Goal: Task Accomplishment & Management: Use online tool/utility

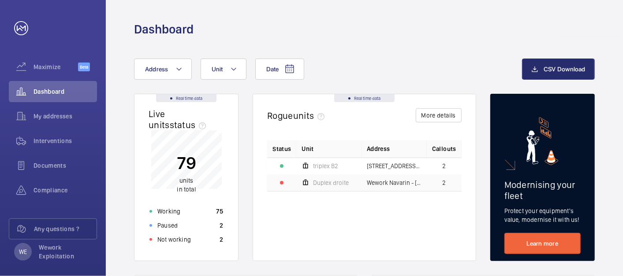
click at [53, 189] on span "Compliance" at bounding box center [64, 190] width 63 height 9
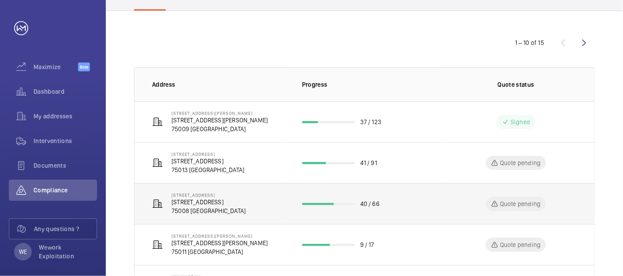
scroll to position [82, 0]
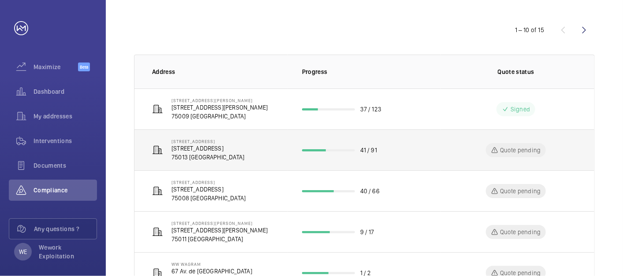
click at [227, 146] on p "[STREET_ADDRESS]" at bounding box center [207, 148] width 73 height 9
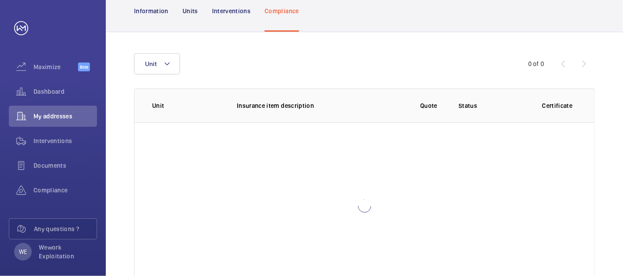
scroll to position [115, 0]
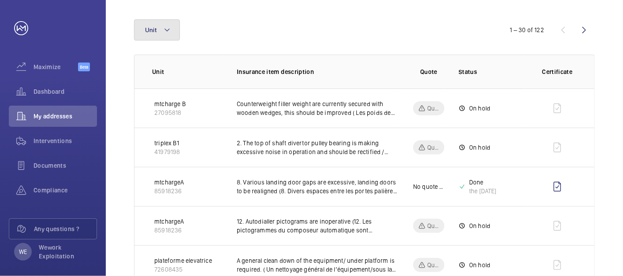
click at [172, 33] on button "Unit" at bounding box center [157, 29] width 46 height 21
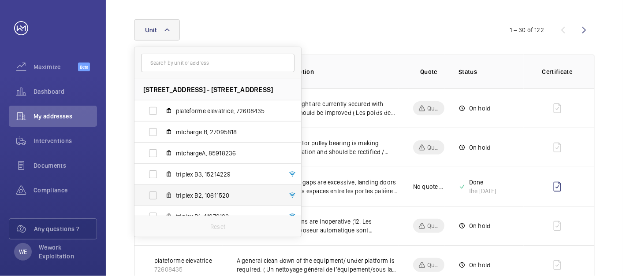
click at [214, 191] on span "triplex B2, 10611520" at bounding box center [227, 195] width 102 height 9
click at [162, 191] on input "triplex B2, 10611520" at bounding box center [153, 196] width 18 height 18
checkbox input "true"
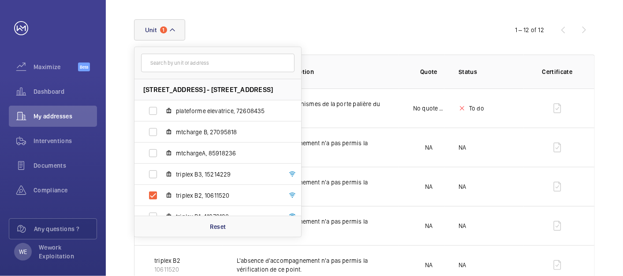
click at [393, 37] on div "Unit [STREET_ADDRESS] - [STREET_ADDRESS] plateforme elevatrice, 72608435 mtchar…" at bounding box center [311, 29] width 355 height 21
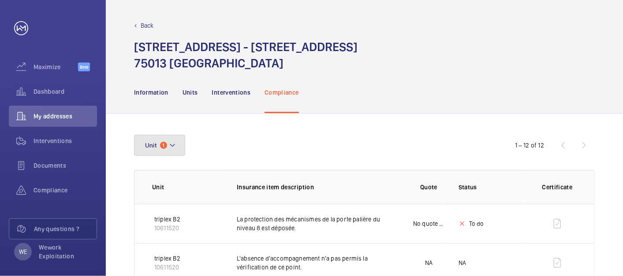
click at [179, 143] on button "Unit 1" at bounding box center [159, 145] width 51 height 21
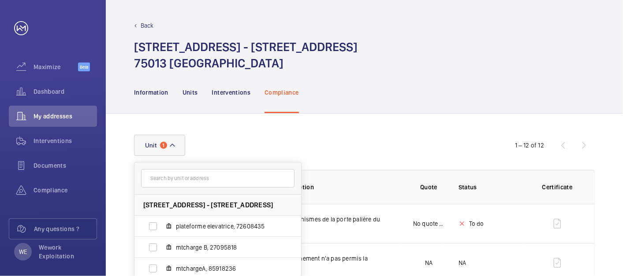
scroll to position [75, 0]
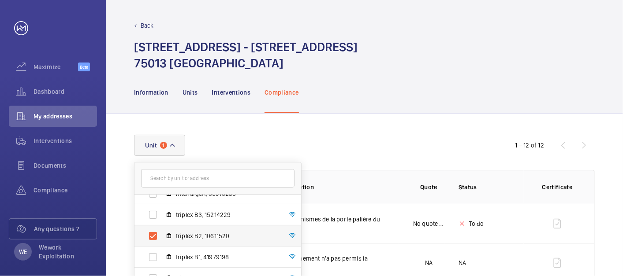
click at [208, 232] on span "triplex B2, 10611520" at bounding box center [227, 236] width 102 height 9
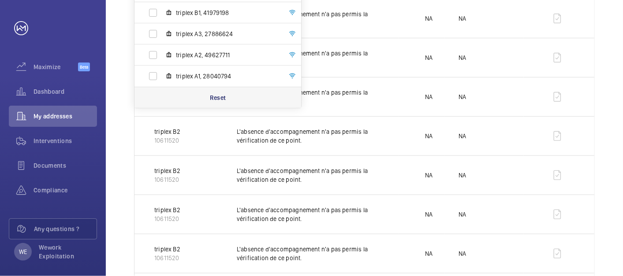
click at [206, 97] on div "Reset" at bounding box center [217, 97] width 167 height 21
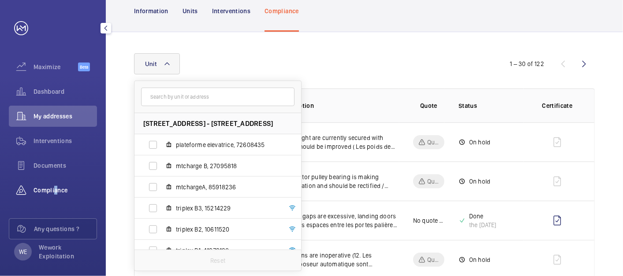
click at [54, 187] on span "Compliance" at bounding box center [64, 190] width 63 height 9
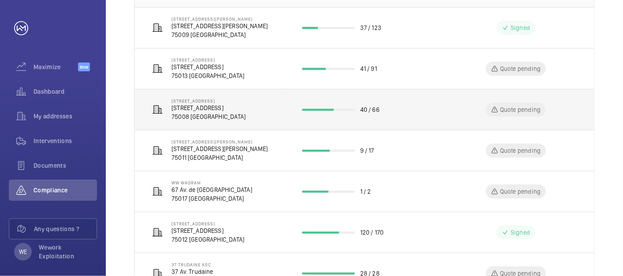
click at [228, 105] on p "[STREET_ADDRESS]" at bounding box center [208, 108] width 74 height 9
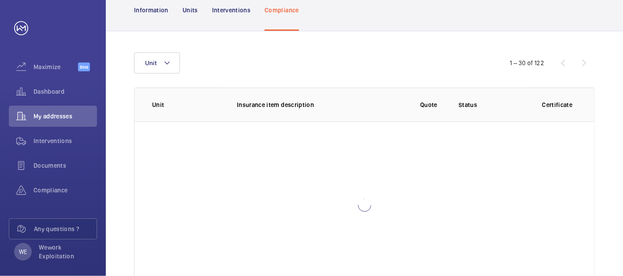
scroll to position [116, 0]
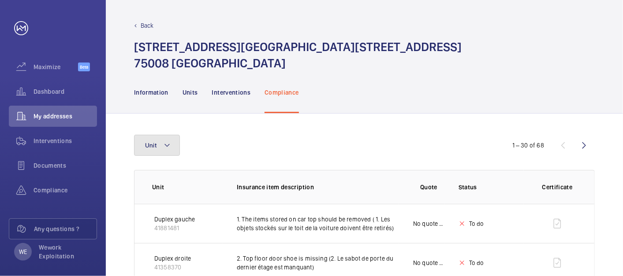
click at [168, 147] on mat-icon at bounding box center [166, 145] width 7 height 11
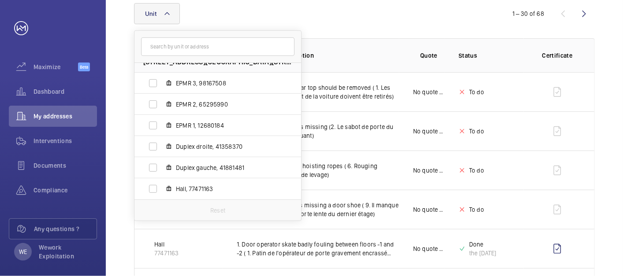
scroll to position [163, 0]
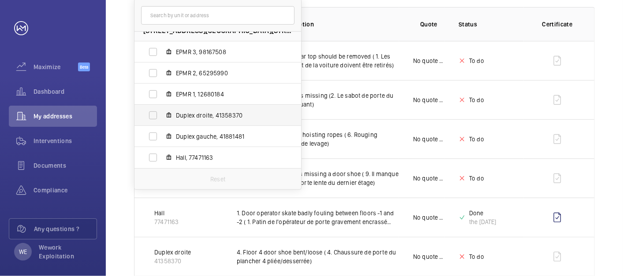
click at [214, 119] on span "Duplex droite, 41358370" at bounding box center [227, 115] width 102 height 9
click at [162, 119] on input "Duplex droite, 41358370" at bounding box center [153, 116] width 18 height 18
checkbox input "true"
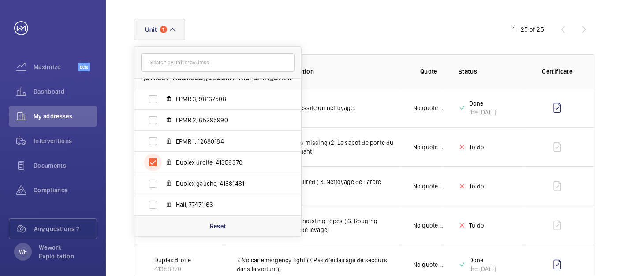
scroll to position [163, 0]
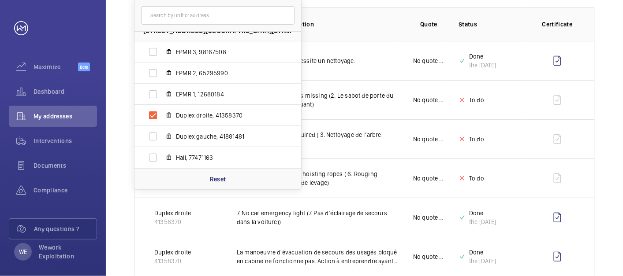
click at [382, 29] on th "Insurance item description" at bounding box center [310, 24] width 176 height 34
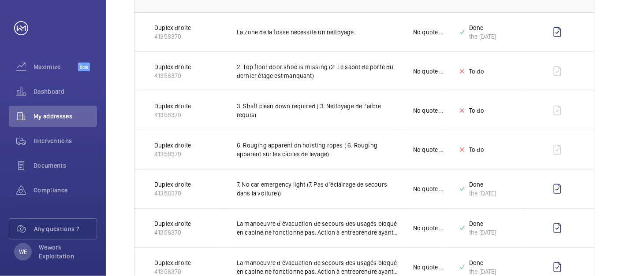
scroll to position [110, 0]
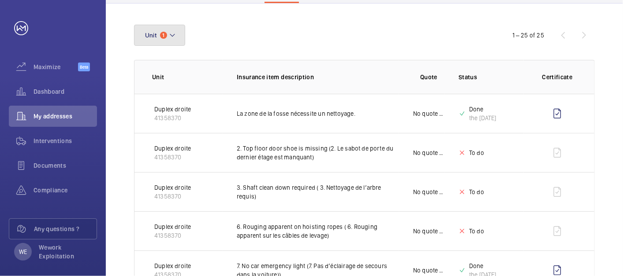
click at [182, 36] on button "Unit 1" at bounding box center [159, 35] width 51 height 21
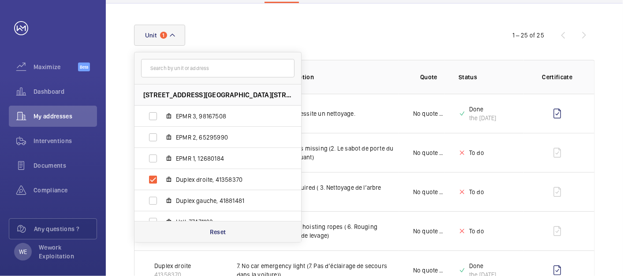
click at [212, 229] on p "Reset" at bounding box center [218, 232] width 16 height 9
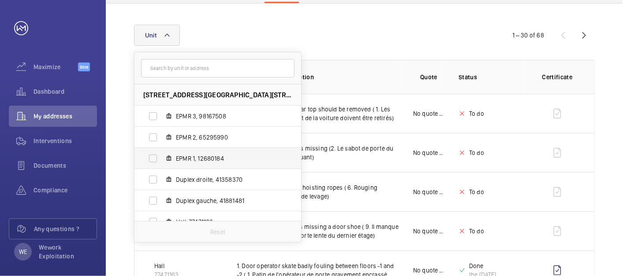
click at [191, 160] on span "EPMR 1, 12680184" at bounding box center [227, 158] width 102 height 9
click at [162, 160] on input "EPMR 1, 12680184" at bounding box center [153, 159] width 18 height 18
checkbox input "true"
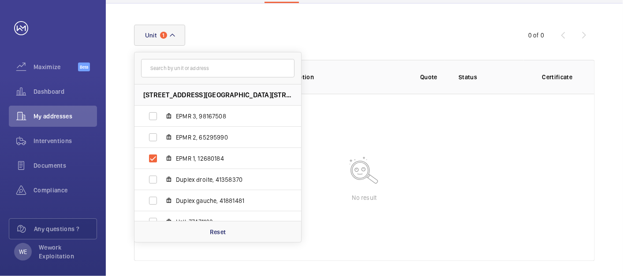
click at [402, 34] on div "[STREET_ADDRESS] EPMR 3, 98167508 EPMR 2, 65295990 EPMR 1, 12680184 Duplex droi…" at bounding box center [311, 35] width 355 height 21
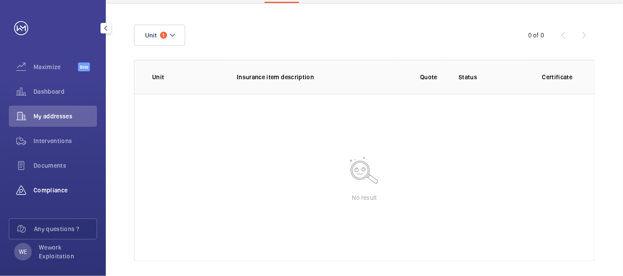
drag, startPoint x: 70, startPoint y: 190, endPoint x: 80, endPoint y: 183, distance: 12.0
click at [70, 189] on span "Compliance" at bounding box center [64, 190] width 63 height 9
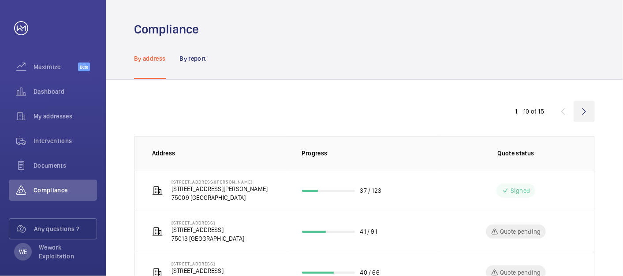
click at [589, 103] on wm-front-icon-button at bounding box center [583, 111] width 21 height 21
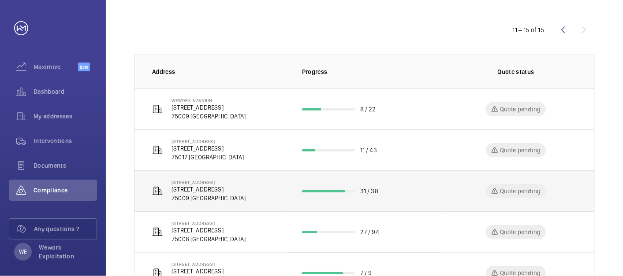
scroll to position [119, 0]
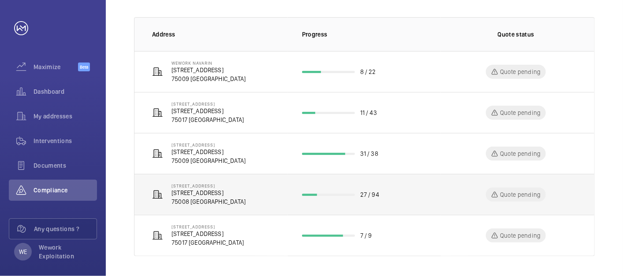
click at [204, 191] on p "[STREET_ADDRESS]" at bounding box center [208, 193] width 74 height 9
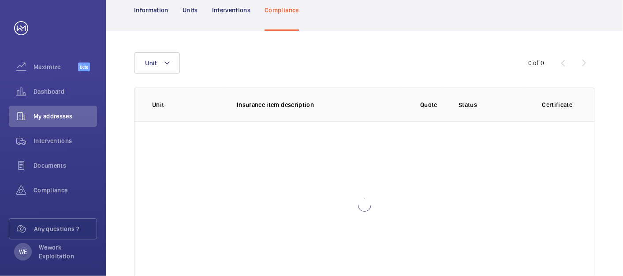
scroll to position [116, 0]
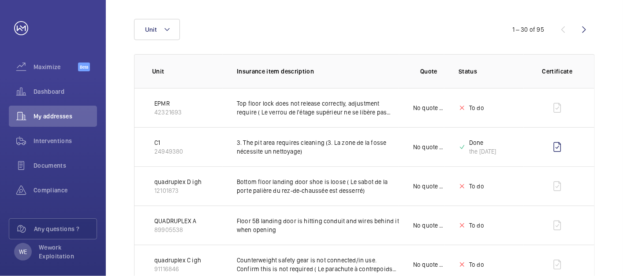
scroll to position [116, 0]
click at [163, 27] on button "Unit" at bounding box center [157, 29] width 46 height 21
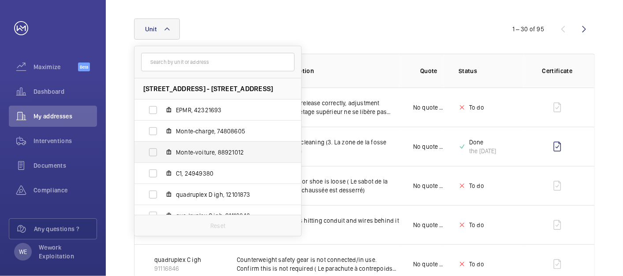
click at [215, 148] on span "Monte-voiture, 88921012" at bounding box center [227, 152] width 102 height 9
click at [162, 148] on input "Monte-voiture, 88921012" at bounding box center [153, 153] width 18 height 18
checkbox input "true"
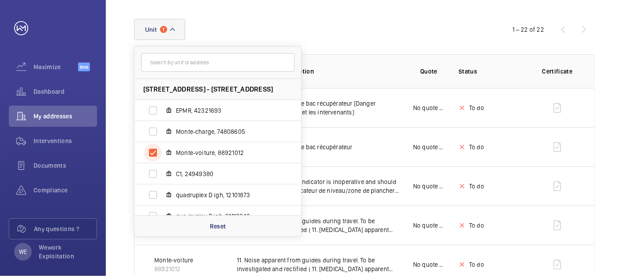
scroll to position [116, 0]
click at [391, 26] on div "Unit 1 [STREET_ADDRESS] EPMR, 42321693 Monte-charge, 74808605 Monte-voiture, 88…" at bounding box center [311, 29] width 355 height 21
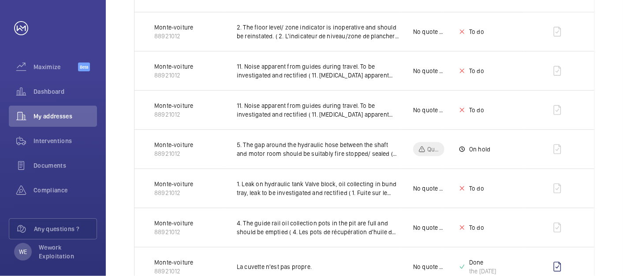
scroll to position [0, 0]
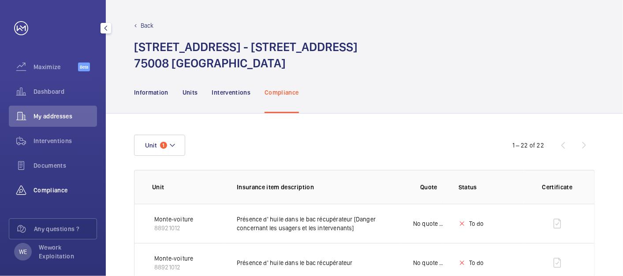
click at [34, 190] on span "Compliance" at bounding box center [64, 190] width 63 height 9
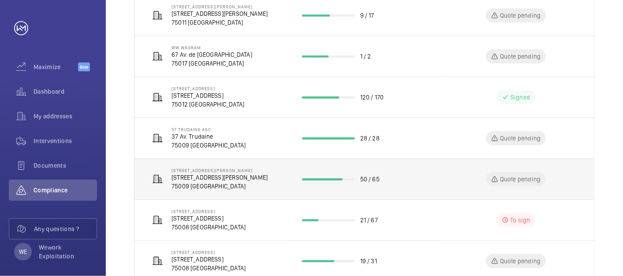
scroll to position [323, 0]
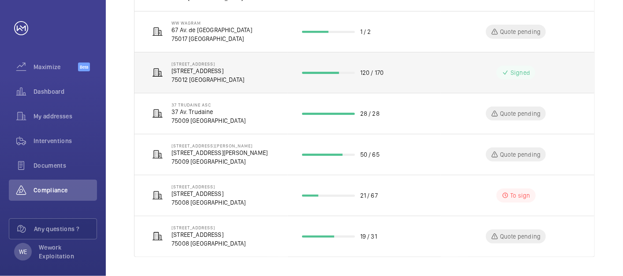
click at [238, 67] on p "[STREET_ADDRESS]" at bounding box center [207, 71] width 73 height 9
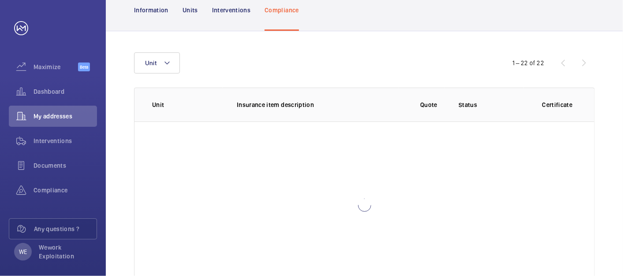
scroll to position [116, 0]
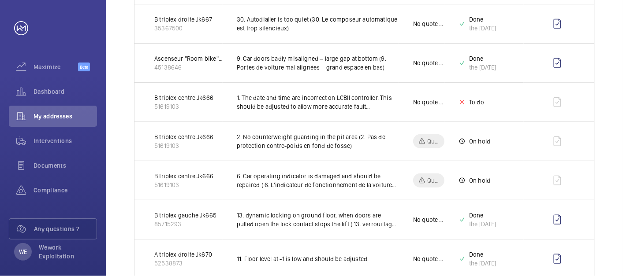
scroll to position [112, 0]
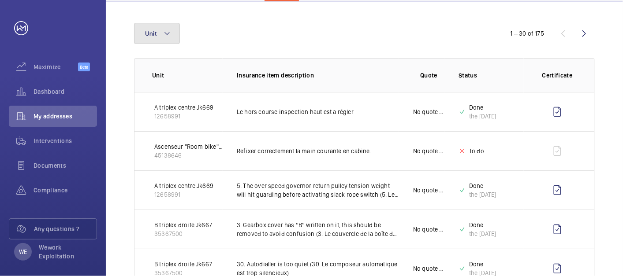
drag, startPoint x: 172, startPoint y: 29, endPoint x: 172, endPoint y: 34, distance: 5.3
click at [173, 29] on button "Unit" at bounding box center [157, 33] width 46 height 21
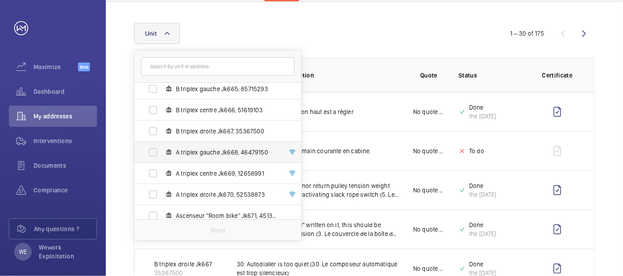
scroll to position [33, 0]
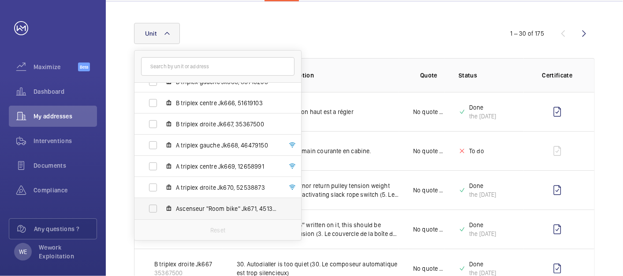
click at [219, 205] on span "Ascenseur "Room bike" Jk671, 45138646" at bounding box center [227, 208] width 102 height 9
click at [162, 205] on input "Ascenseur "Room bike" Jk671, 45138646" at bounding box center [153, 209] width 18 height 18
checkbox input "true"
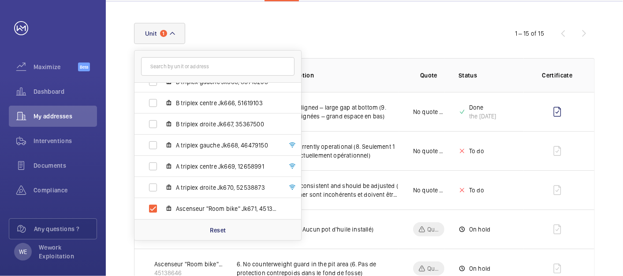
click at [358, 31] on div "Unit 1 [STREET_ADDRESS] - [STREET_ADDRESS] B triplex gauche Jk665, 85715293 B t…" at bounding box center [311, 33] width 355 height 21
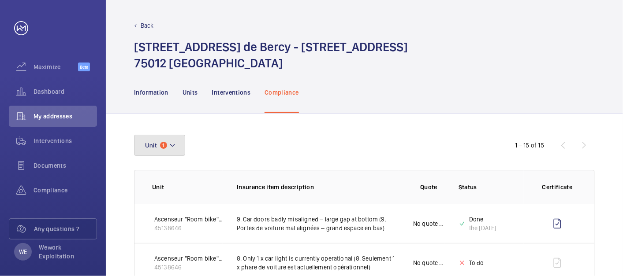
drag, startPoint x: 174, startPoint y: 146, endPoint x: 200, endPoint y: 131, distance: 30.4
click at [174, 146] on mat-icon at bounding box center [172, 145] width 7 height 11
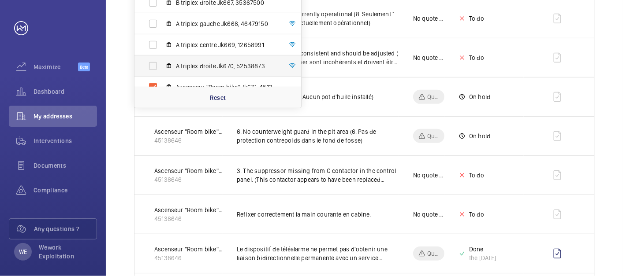
scroll to position [33, 0]
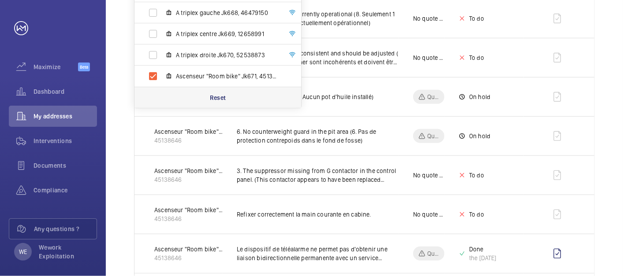
click at [220, 98] on p "Reset" at bounding box center [218, 97] width 16 height 9
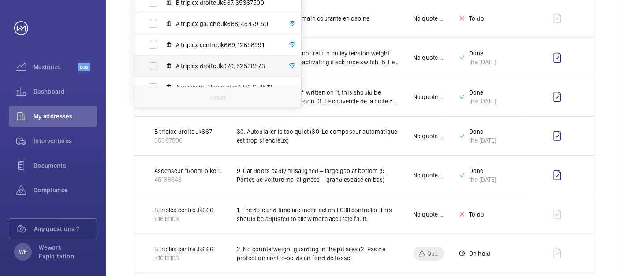
scroll to position [33, 0]
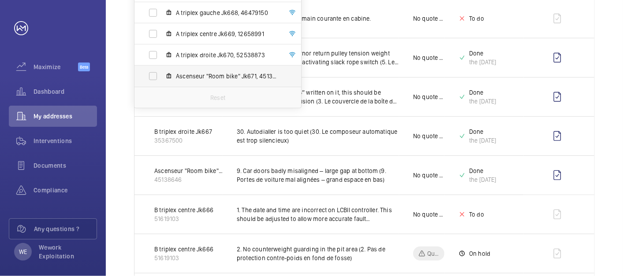
click at [215, 75] on span "Ascenseur "Room bike" Jk671, 45138646" at bounding box center [227, 76] width 102 height 9
click at [162, 75] on input "Ascenseur "Room bike" Jk671, 45138646" at bounding box center [153, 76] width 18 height 18
checkbox input "true"
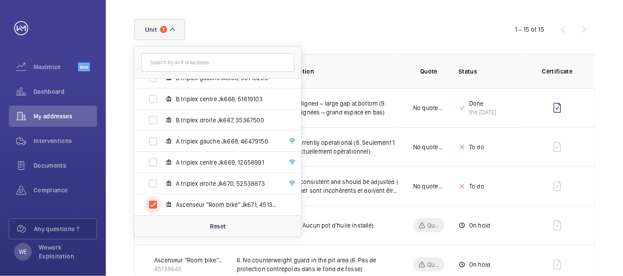
scroll to position [245, 0]
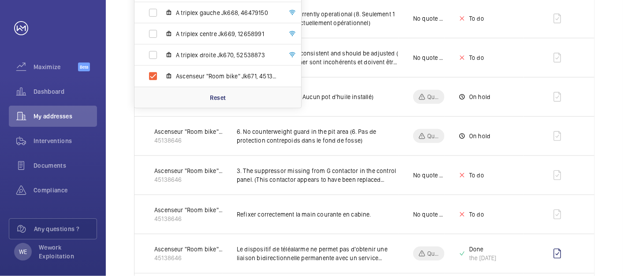
click at [594, 146] on td at bounding box center [558, 135] width 70 height 39
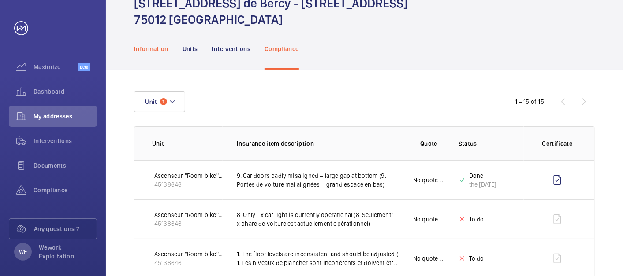
scroll to position [0, 0]
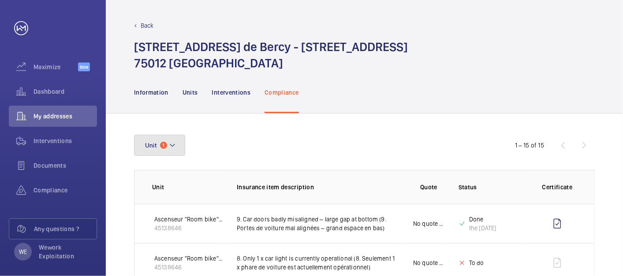
click at [172, 139] on button "Unit 1" at bounding box center [159, 145] width 51 height 21
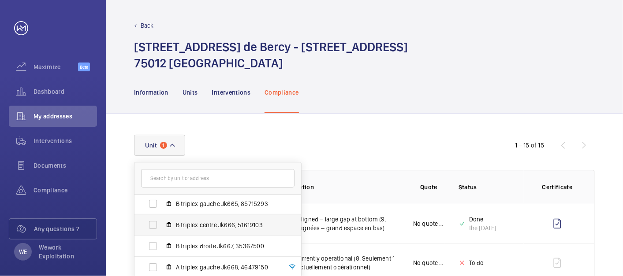
scroll to position [33, 0]
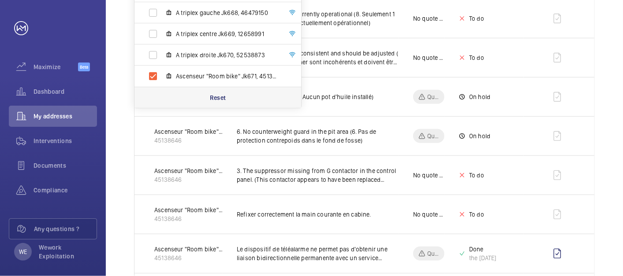
click at [218, 99] on p "Reset" at bounding box center [218, 97] width 16 height 9
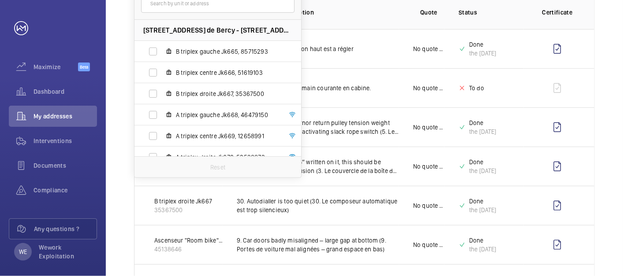
scroll to position [163, 0]
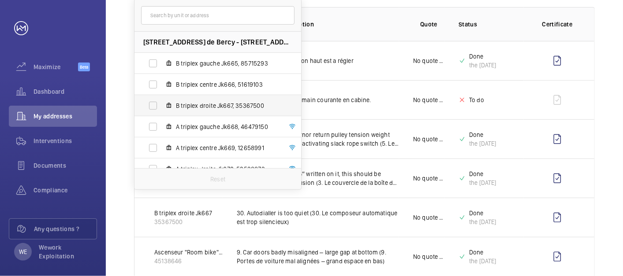
drag, startPoint x: 206, startPoint y: 147, endPoint x: 242, endPoint y: 147, distance: 35.7
click at [207, 147] on span "A triplex centre Jk669, 12658991" at bounding box center [227, 148] width 102 height 9
click at [162, 147] on input "A triplex centre Jk669, 12658991" at bounding box center [153, 148] width 18 height 18
checkbox input "true"
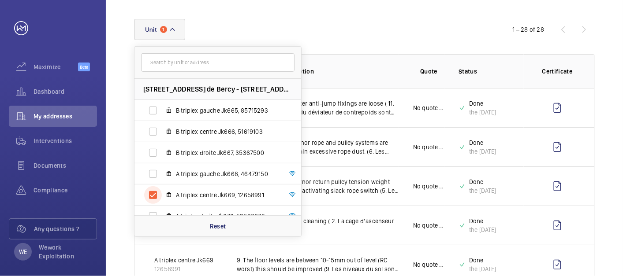
scroll to position [163, 0]
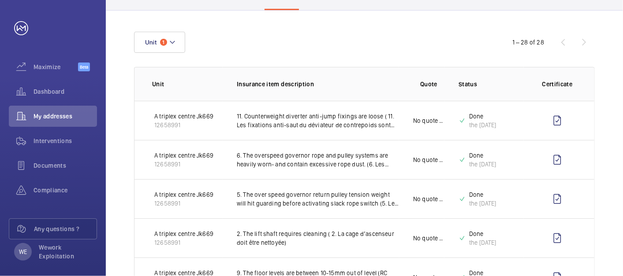
scroll to position [0, 0]
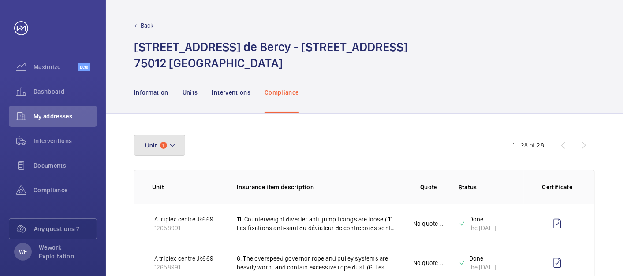
click at [183, 144] on button "Unit 1" at bounding box center [159, 145] width 51 height 21
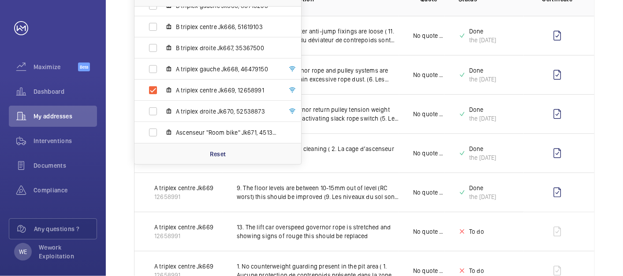
scroll to position [245, 0]
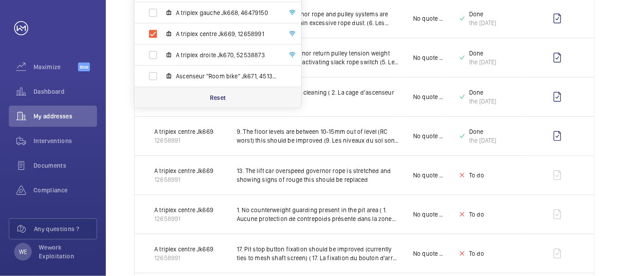
click at [215, 93] on p "Reset" at bounding box center [218, 97] width 16 height 9
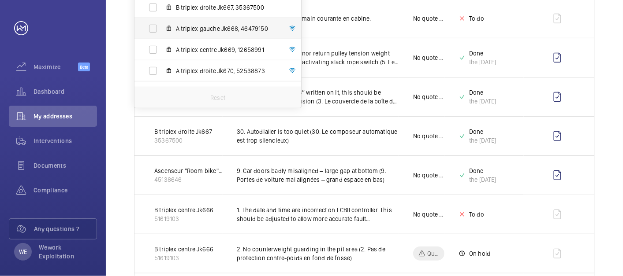
scroll to position [33, 0]
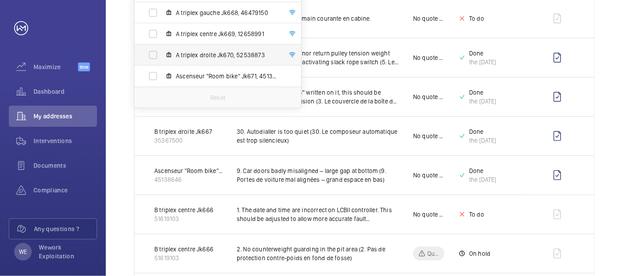
click at [200, 56] on span "A triplex droite Jk670, 52538873" at bounding box center [227, 55] width 102 height 9
click at [162, 56] on input "A triplex droite Jk670, 52538873" at bounding box center [153, 55] width 18 height 18
checkbox input "true"
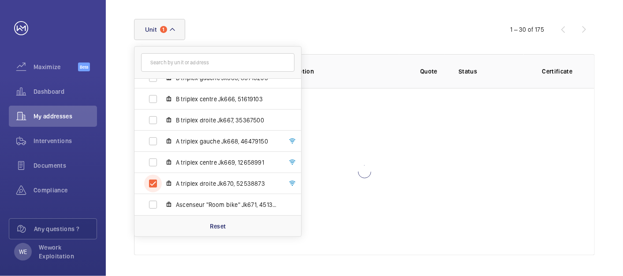
scroll to position [245, 0]
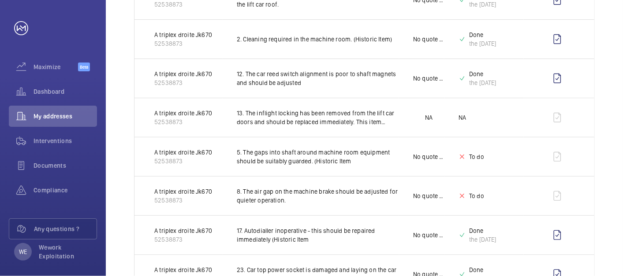
scroll to position [0, 0]
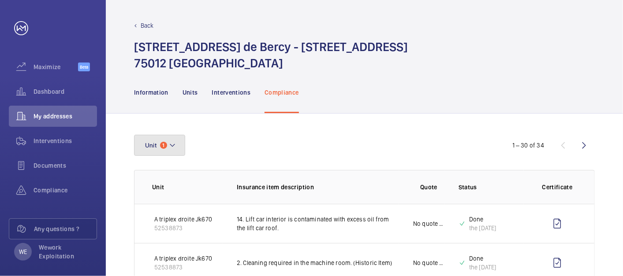
click at [177, 146] on button "Unit 1" at bounding box center [159, 145] width 51 height 21
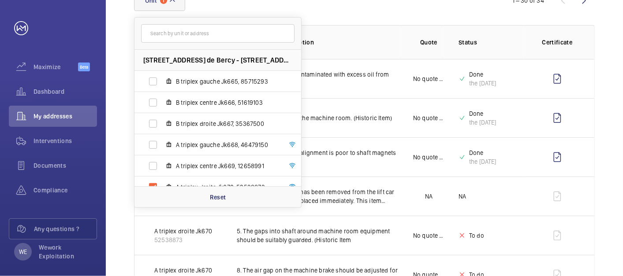
scroll to position [163, 0]
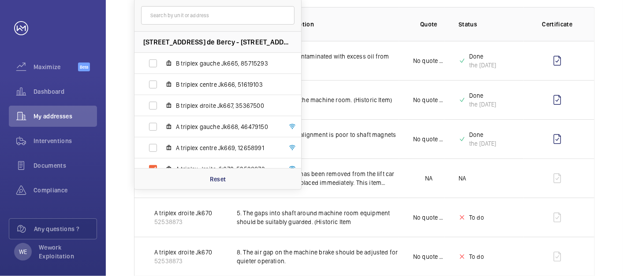
drag, startPoint x: 416, startPoint y: 34, endPoint x: 536, endPoint y: 65, distance: 123.4
click at [420, 32] on th "Quote" at bounding box center [421, 24] width 45 height 34
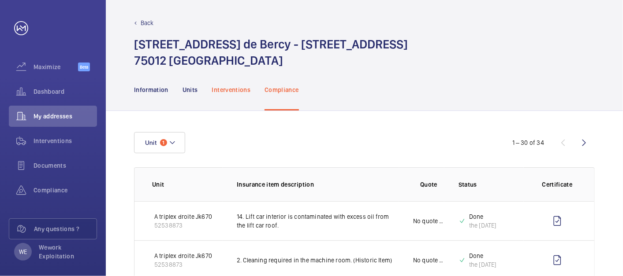
scroll to position [0, 0]
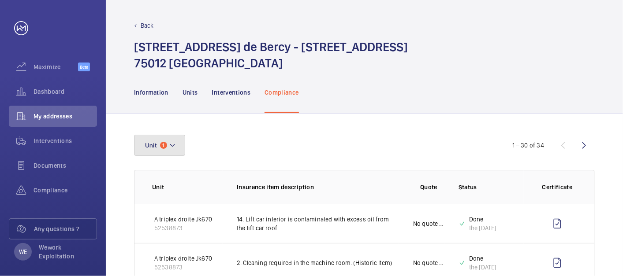
click at [178, 142] on button "Unit 1" at bounding box center [159, 145] width 51 height 21
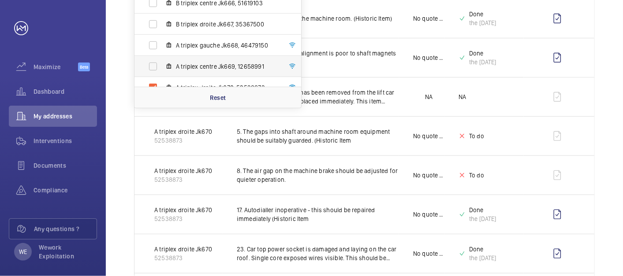
scroll to position [33, 0]
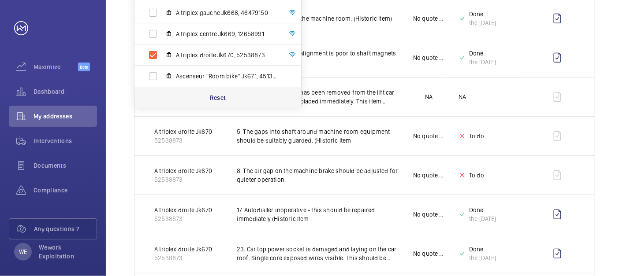
click at [220, 96] on p "Reset" at bounding box center [218, 97] width 16 height 9
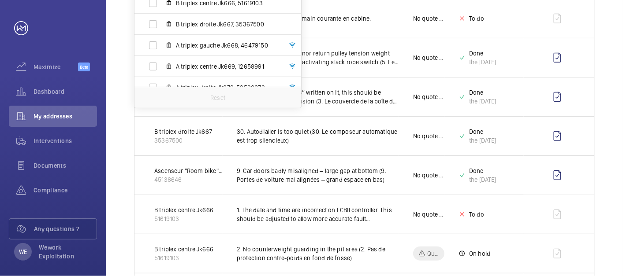
scroll to position [82, 0]
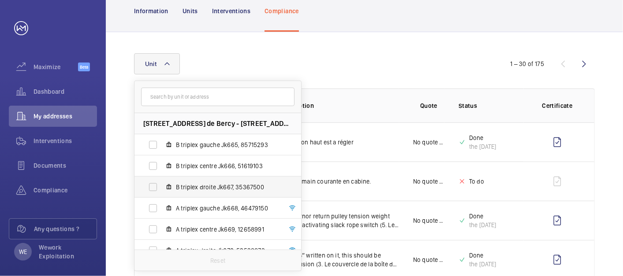
click at [195, 187] on span "B triplex droite Jk667, 35367500" at bounding box center [227, 187] width 102 height 9
click at [162, 187] on input "B triplex droite Jk667, 35367500" at bounding box center [153, 187] width 18 height 18
checkbox input "true"
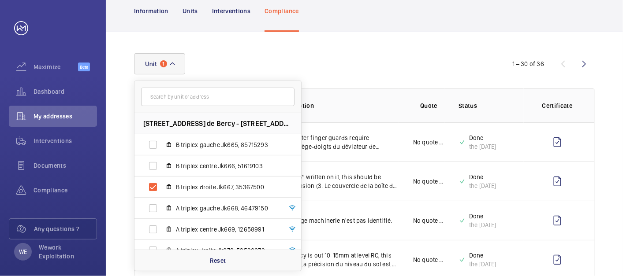
click at [410, 54] on div "Unit 1 [STREET_ADDRESS] - [STREET_ADDRESS] B triplex gauche Jk665, 85715293 B t…" at bounding box center [311, 63] width 355 height 21
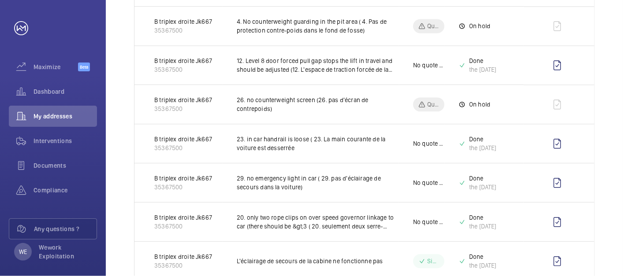
scroll to position [1121, 0]
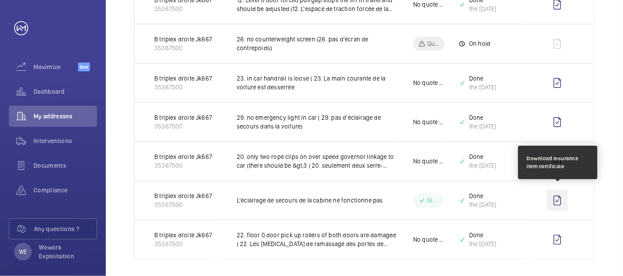
click at [557, 196] on wm-front-icon-button at bounding box center [556, 200] width 21 height 21
